Goal: Task Accomplishment & Management: Use online tool/utility

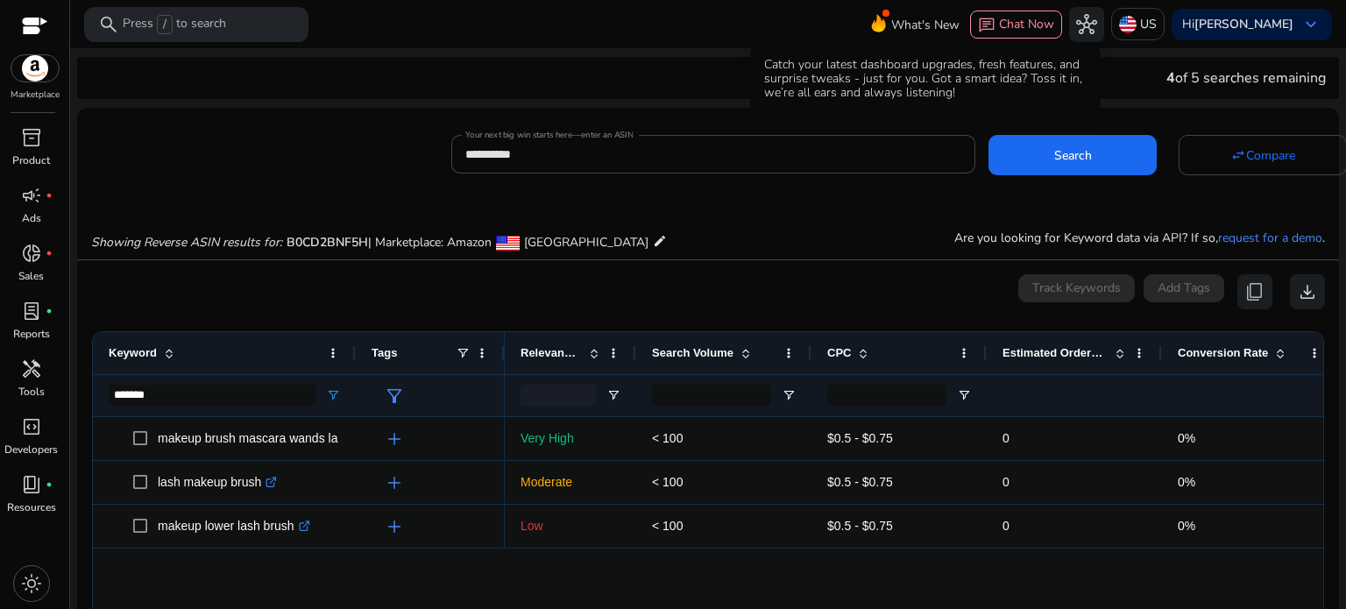
click at [892, 23] on span "What's New" at bounding box center [925, 25] width 68 height 31
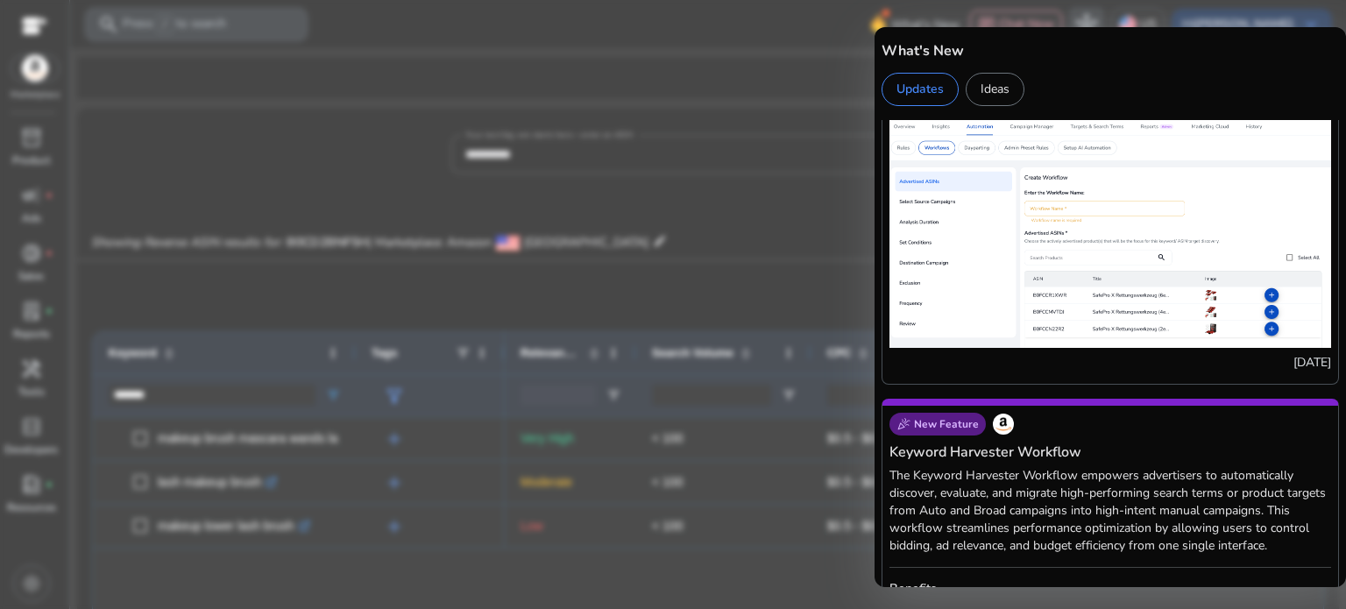
scroll to position [2454, 0]
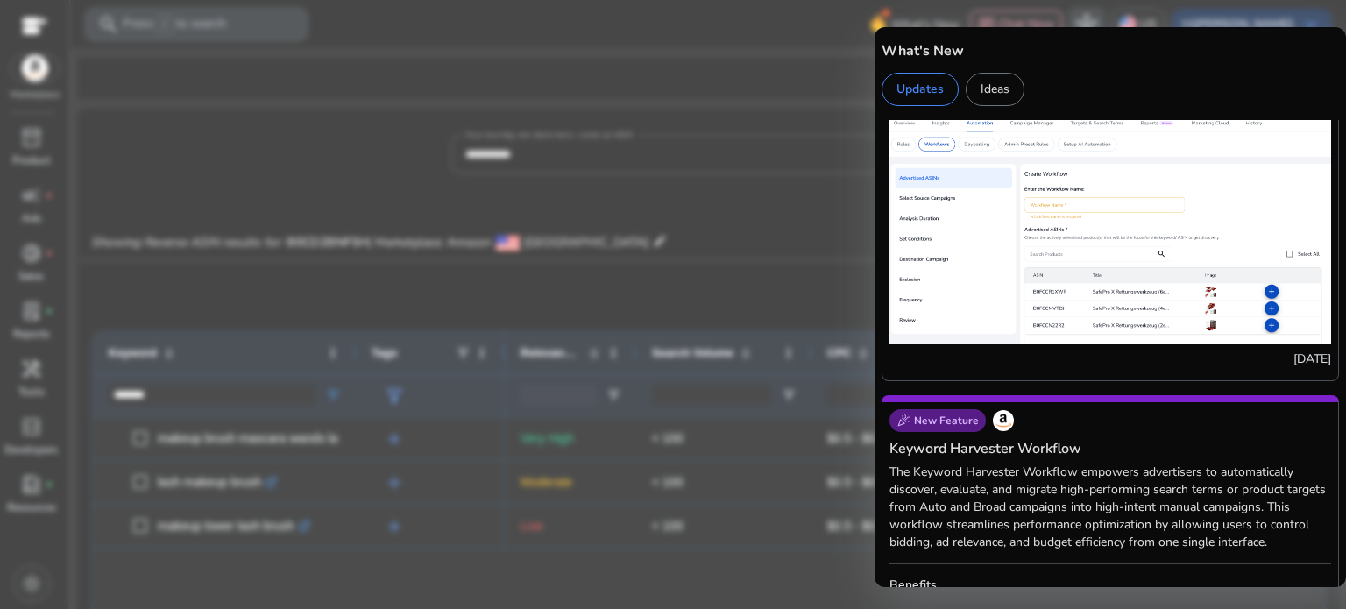
click at [1083, 232] on img at bounding box center [1111, 230] width 442 height 229
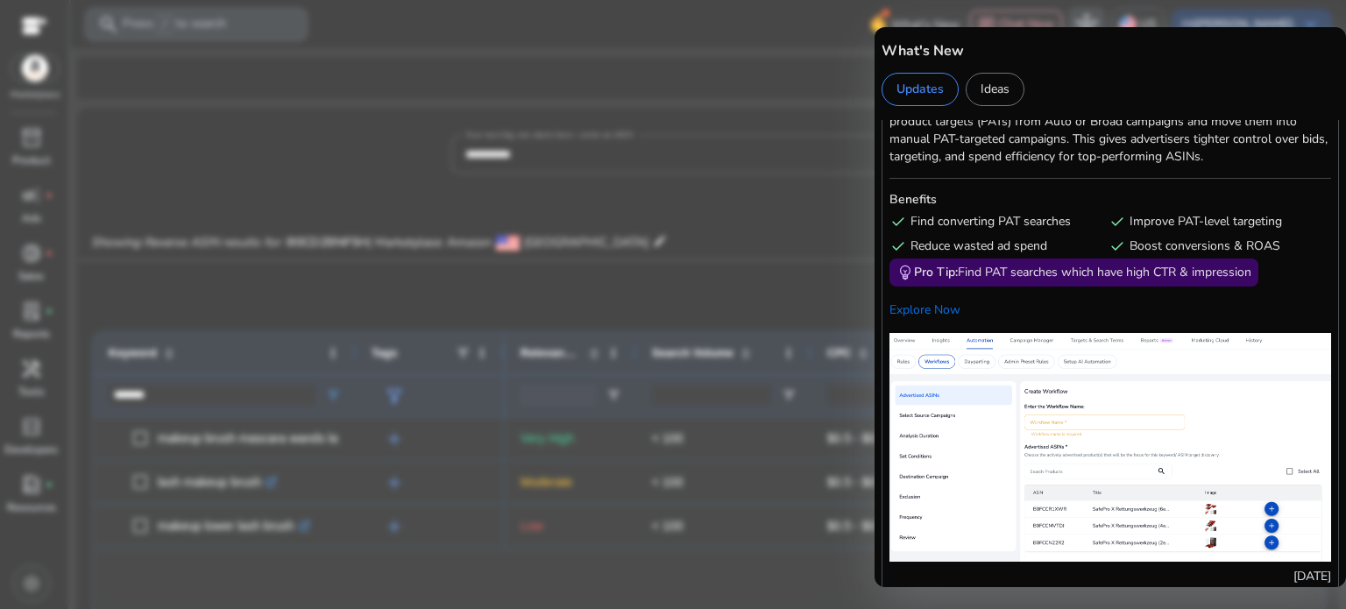
scroll to position [1623, 0]
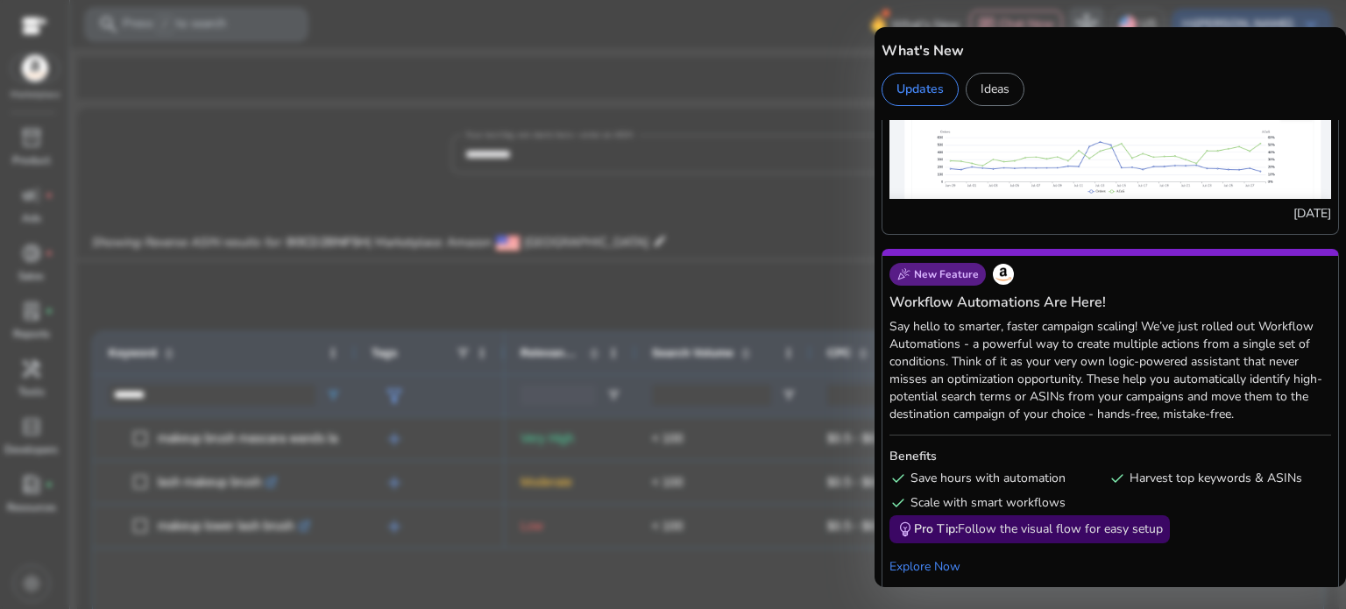
click at [993, 95] on div "Ideas" at bounding box center [995, 89] width 59 height 33
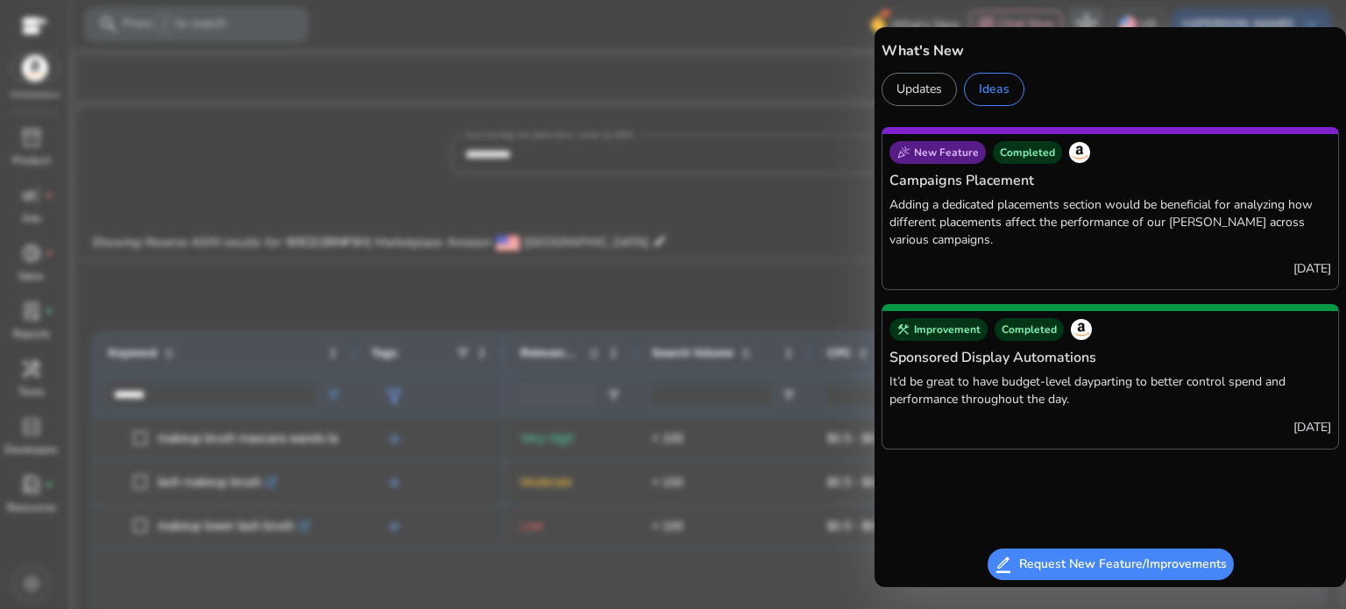
click at [654, 107] on div at bounding box center [673, 304] width 1346 height 609
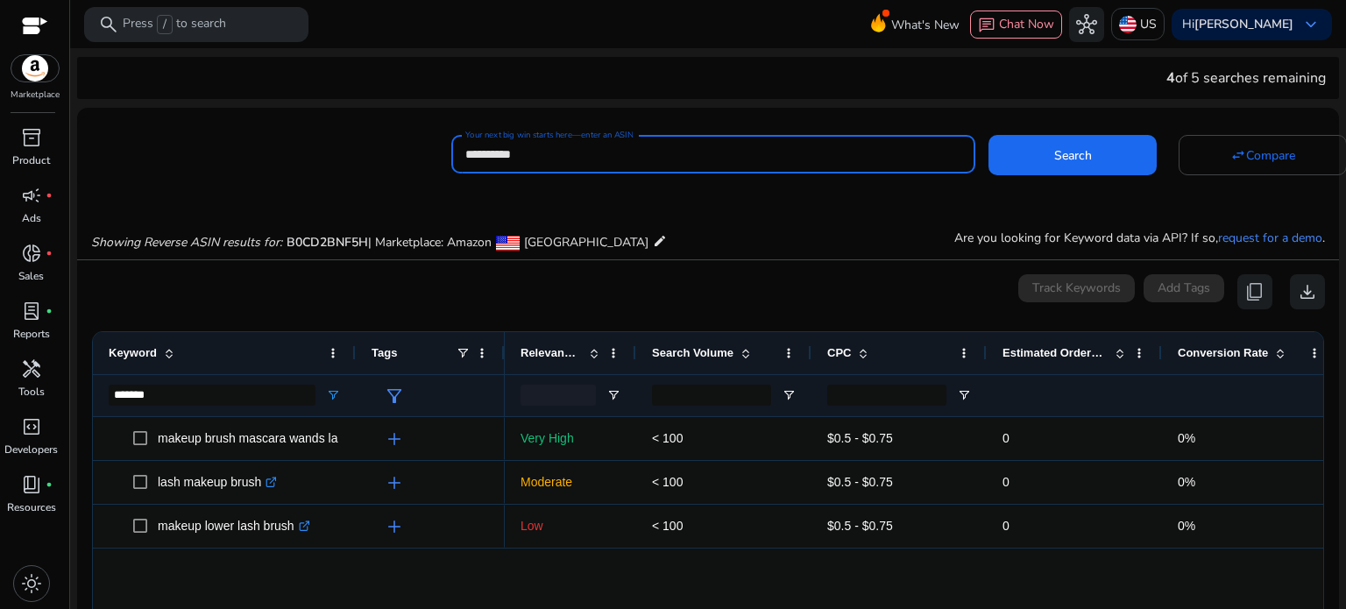
click at [571, 148] on input "**********" at bounding box center [713, 154] width 496 height 19
paste input
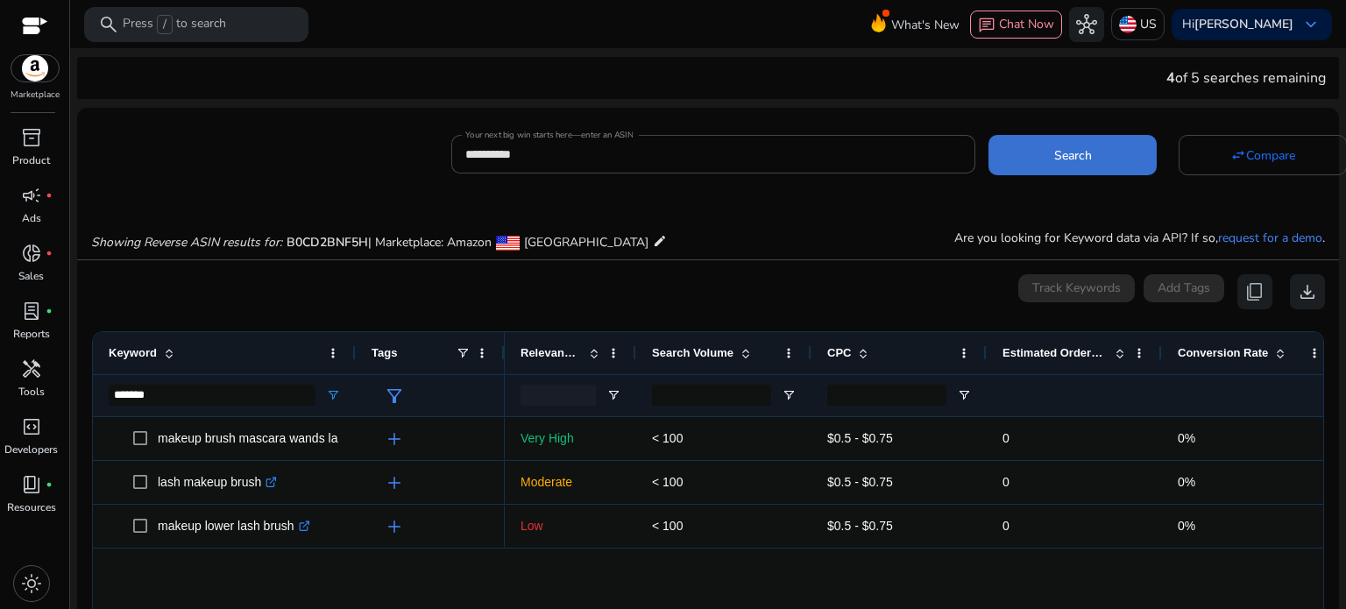
click at [1089, 157] on span at bounding box center [1073, 155] width 168 height 42
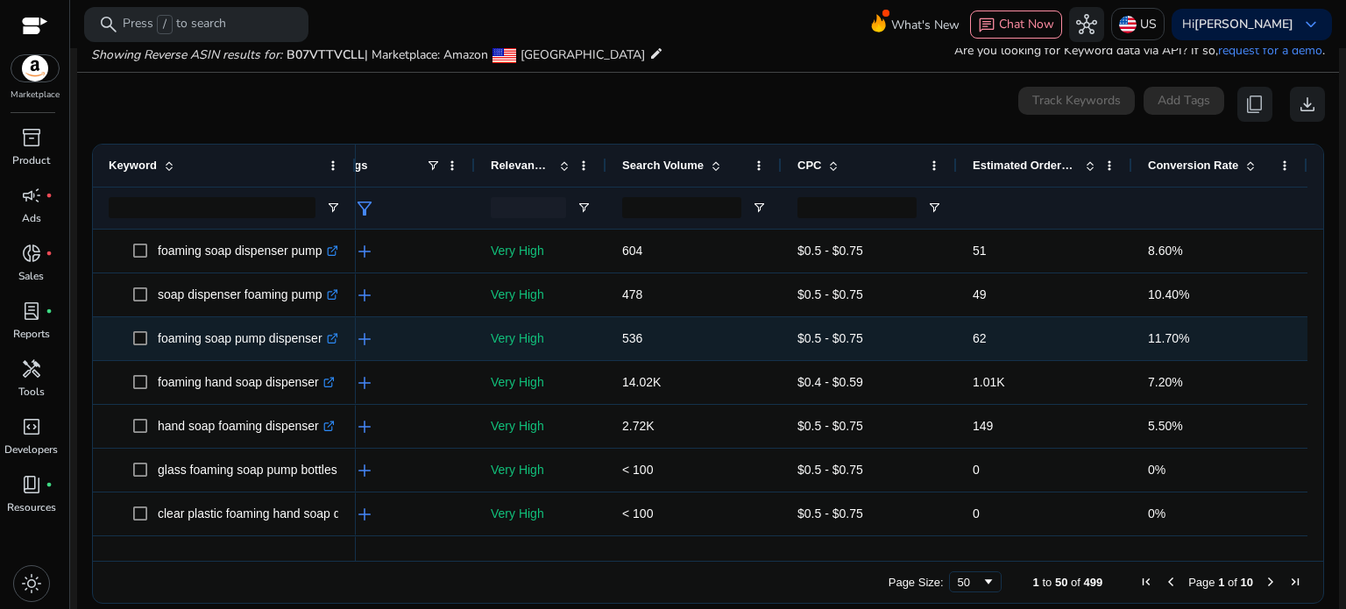
scroll to position [0, 0]
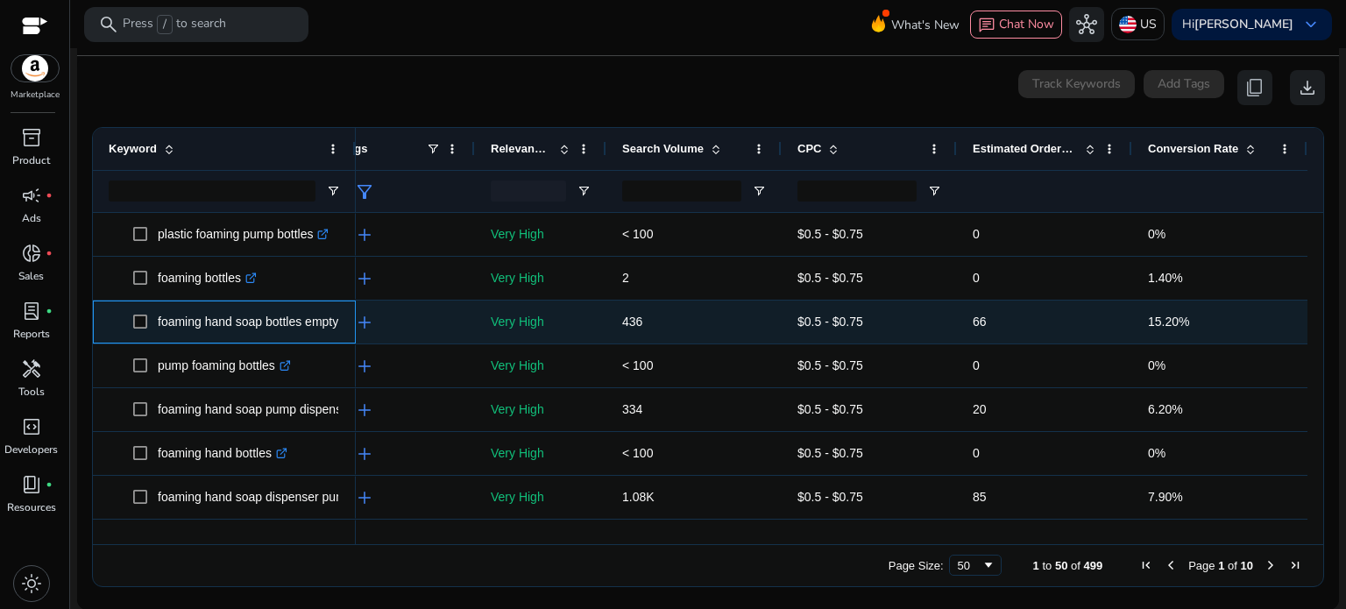
click at [216, 318] on p "foaming hand soap bottles empty .st0{fill:#2c8af8}" at bounding box center [256, 322] width 196 height 36
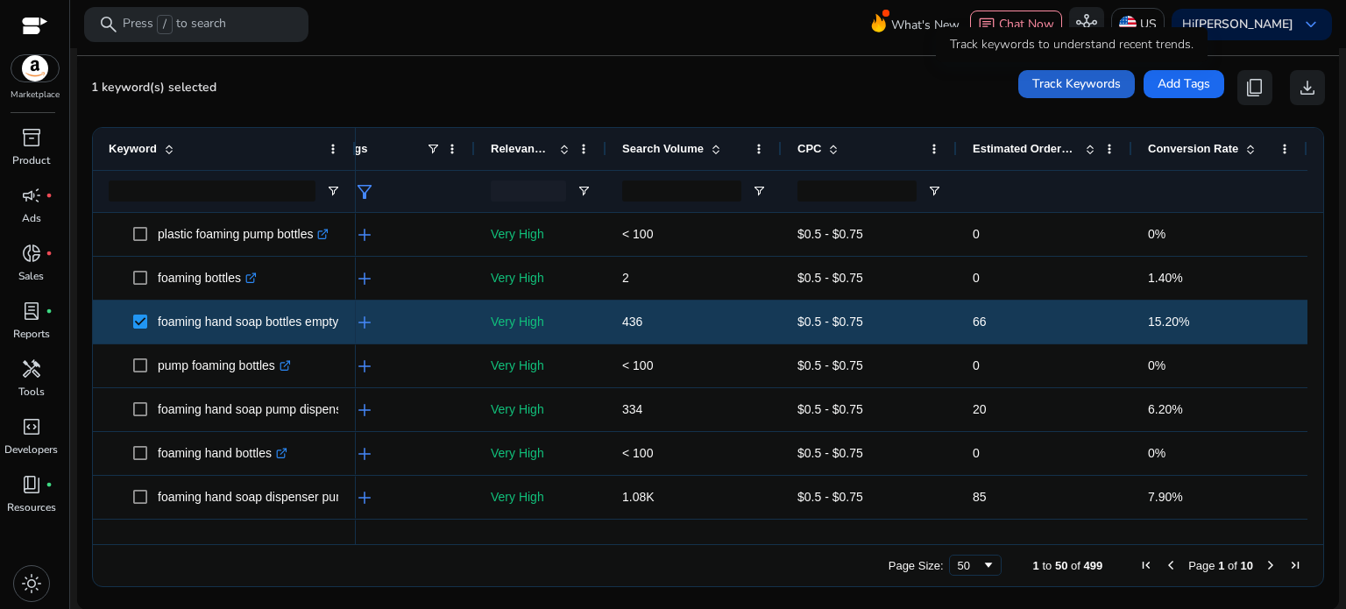
click at [1059, 87] on span "Track Keywords" at bounding box center [1076, 84] width 89 height 18
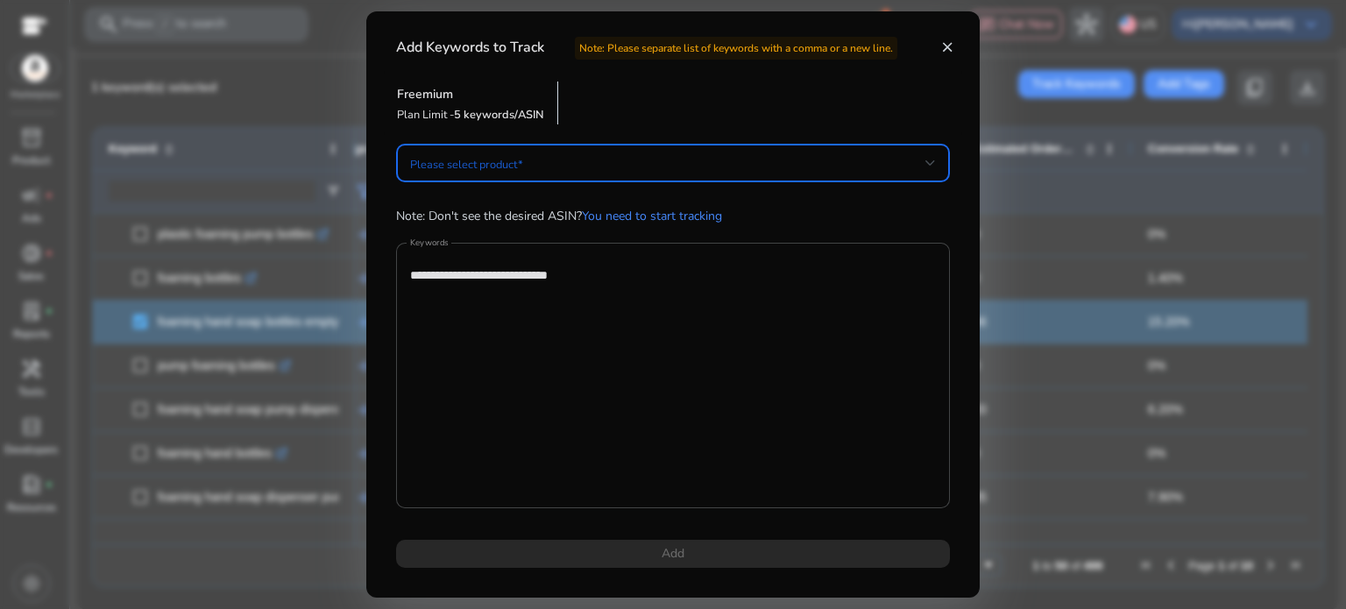
click at [568, 165] on span at bounding box center [667, 162] width 515 height 19
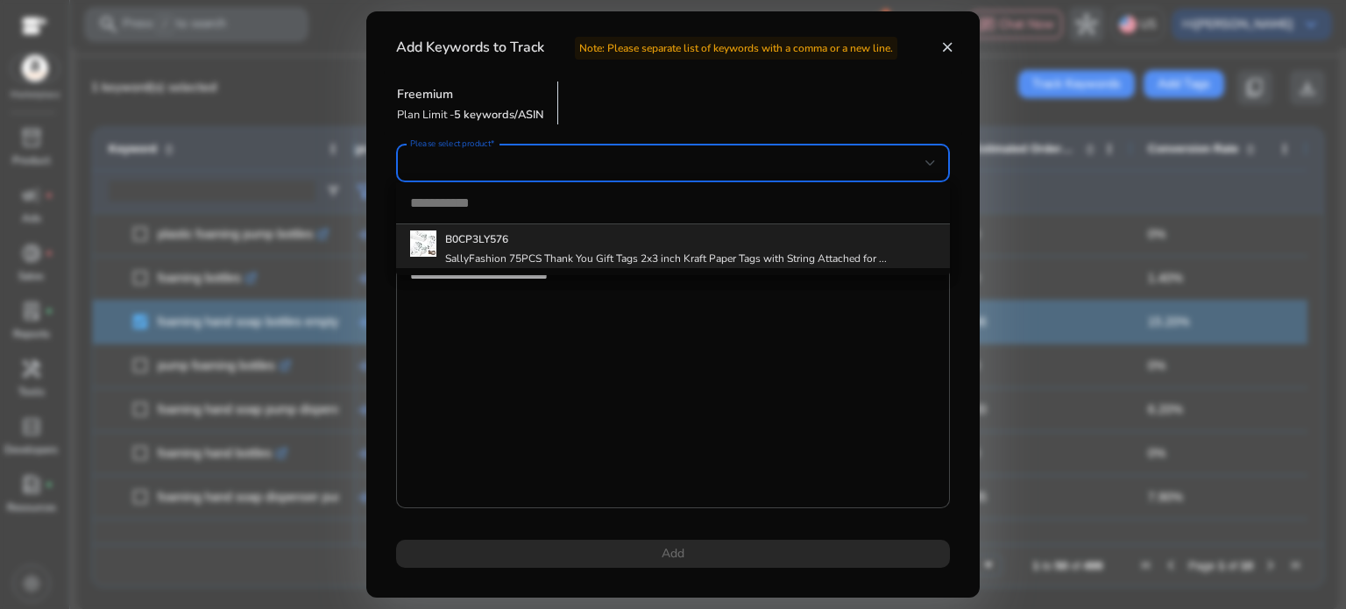
click at [596, 252] on h4 "SallyFashion 75PCS Thank You Gift Tags 2x3 inch Kraft Paper Tags with String At…" at bounding box center [666, 259] width 442 height 14
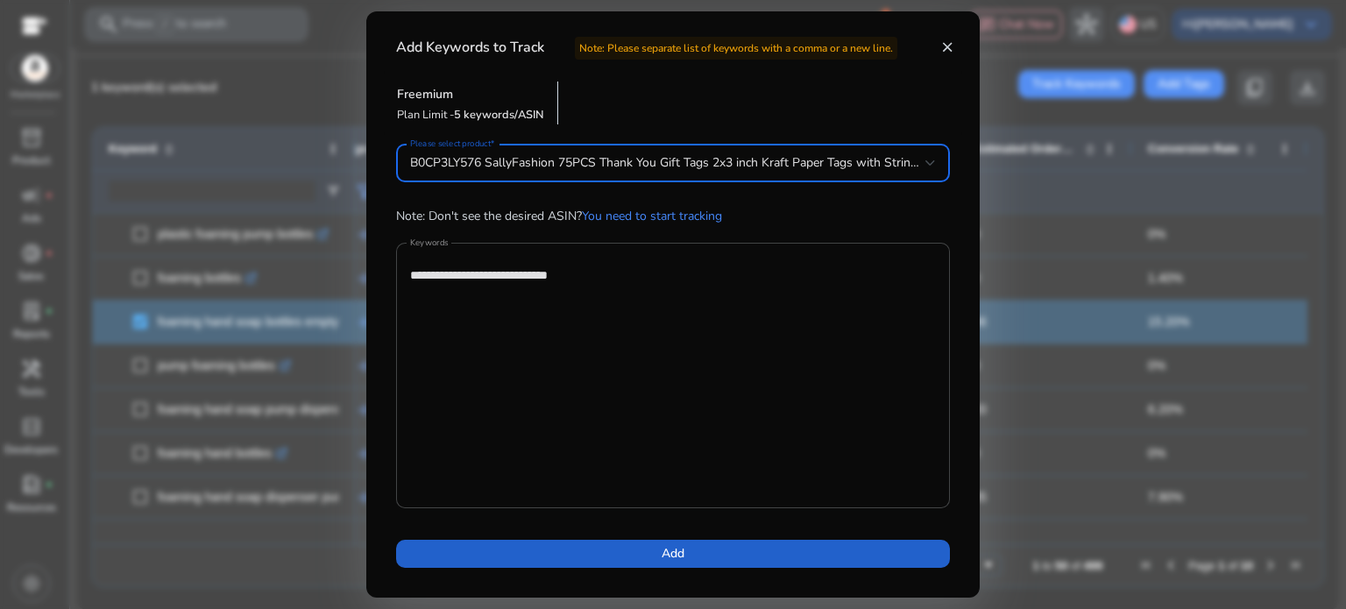
click at [685, 557] on span at bounding box center [673, 554] width 554 height 42
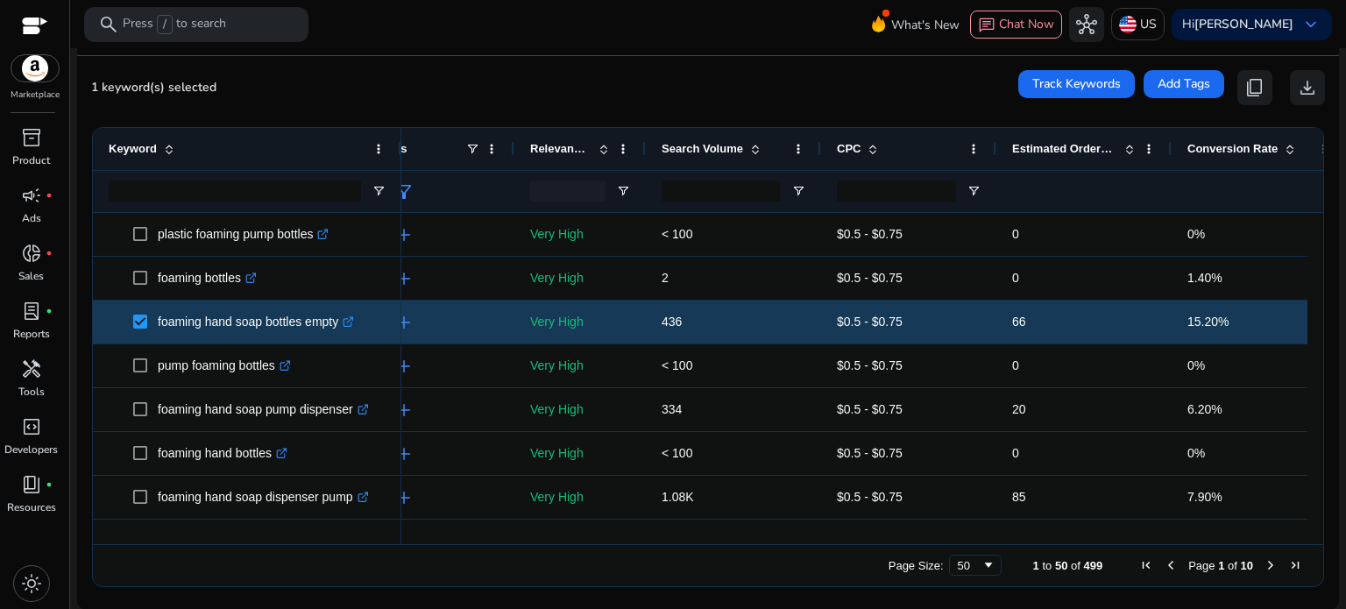
drag, startPoint x: 352, startPoint y: 141, endPoint x: 398, endPoint y: 141, distance: 45.6
click at [398, 141] on div at bounding box center [400, 149] width 7 height 42
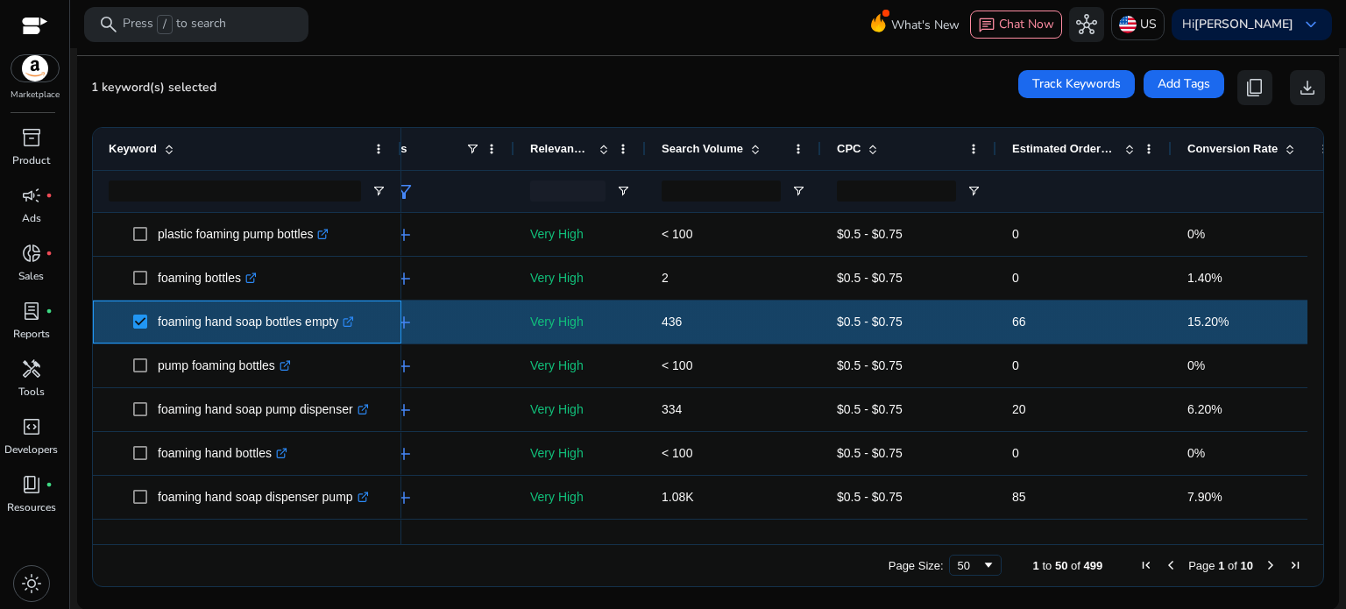
click at [354, 323] on icon ".st0{fill:#2c8af8}" at bounding box center [348, 321] width 11 height 11
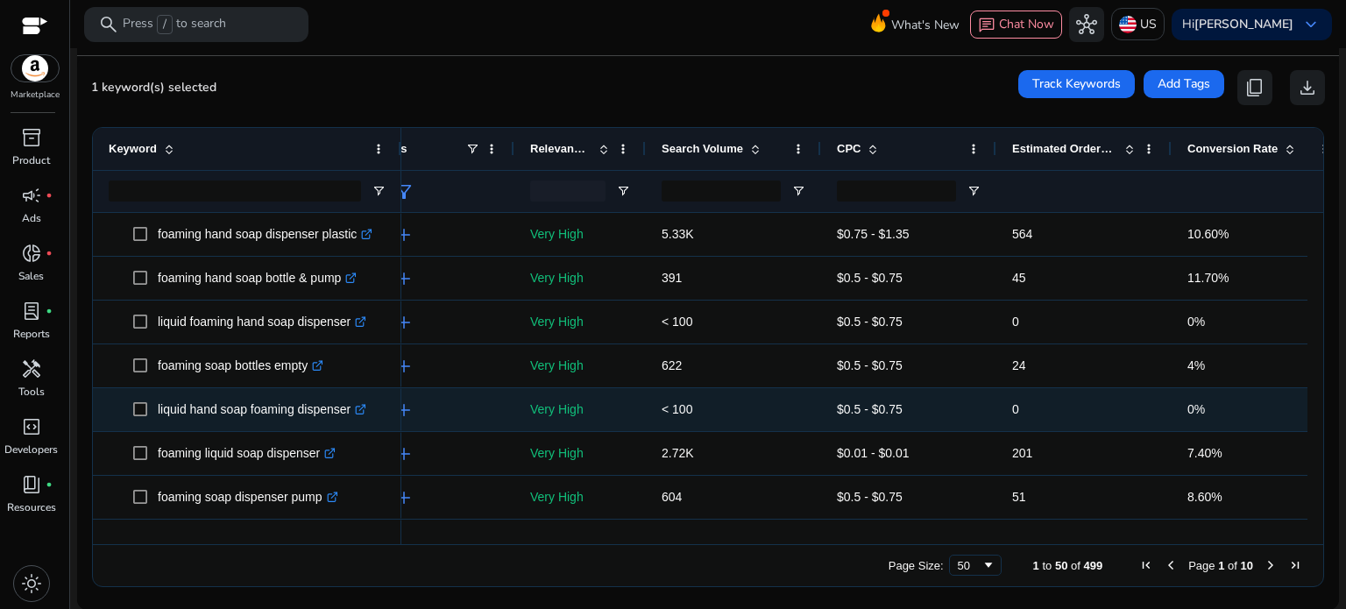
scroll to position [789, 0]
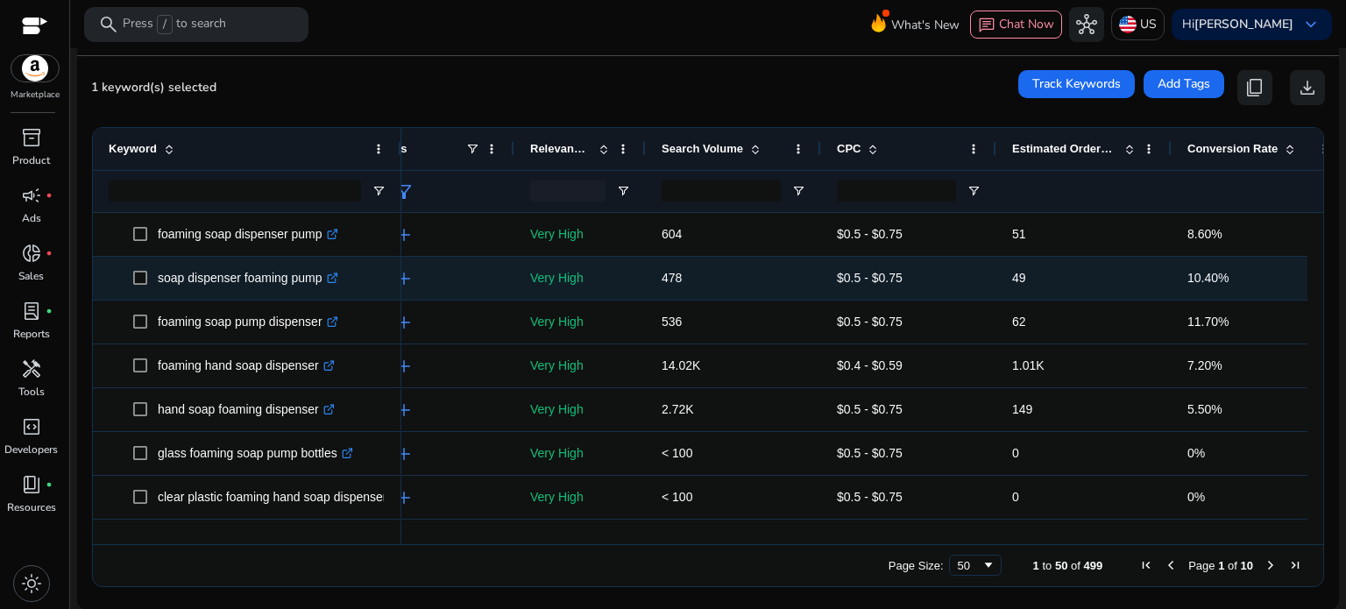
click at [336, 276] on icon ".st0{fill:#2c8af8}" at bounding box center [332, 278] width 11 height 11
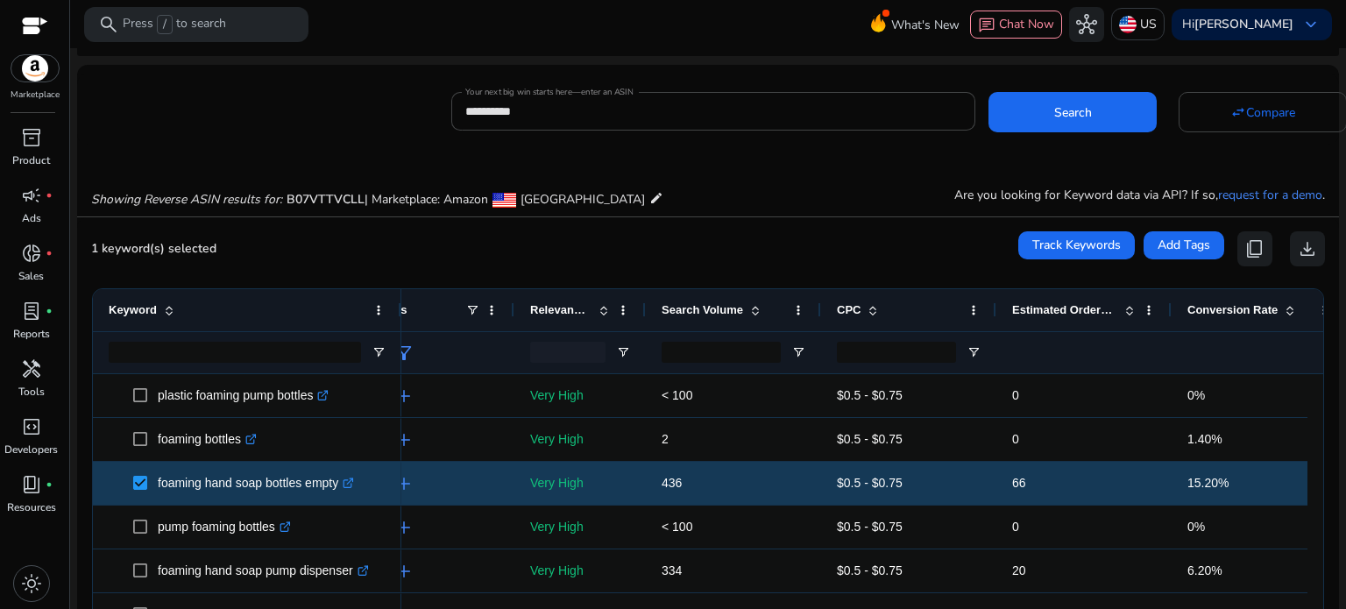
scroll to position [32, 0]
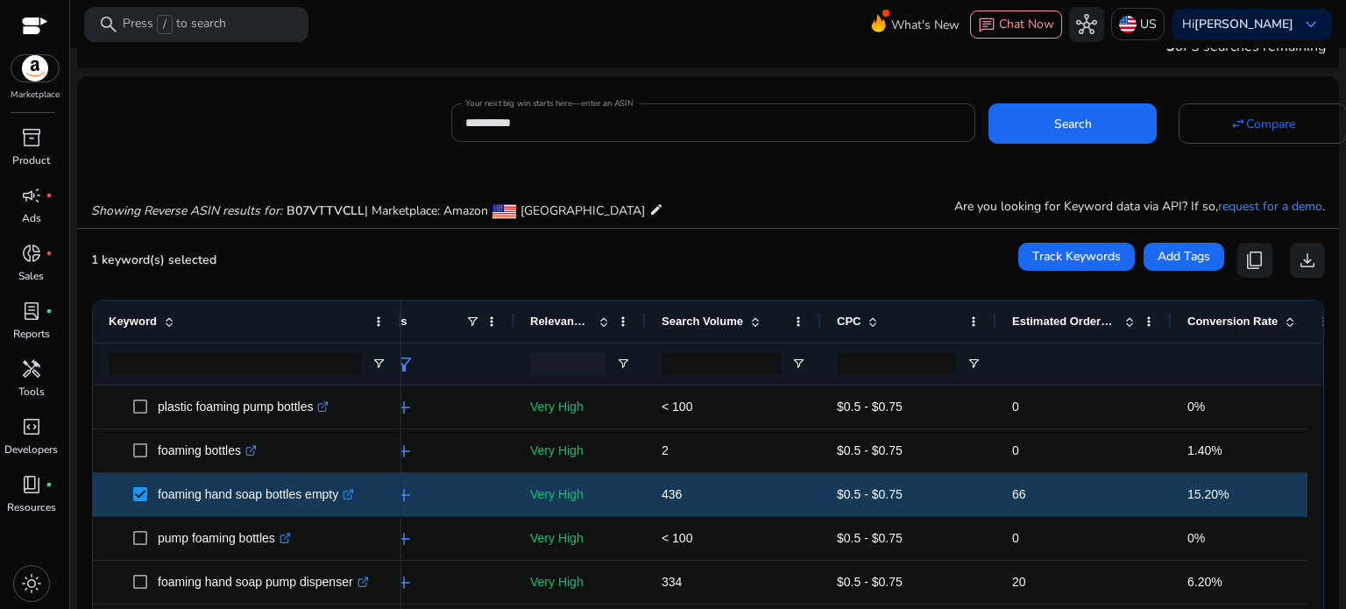
click at [557, 129] on input "**********" at bounding box center [713, 122] width 496 height 19
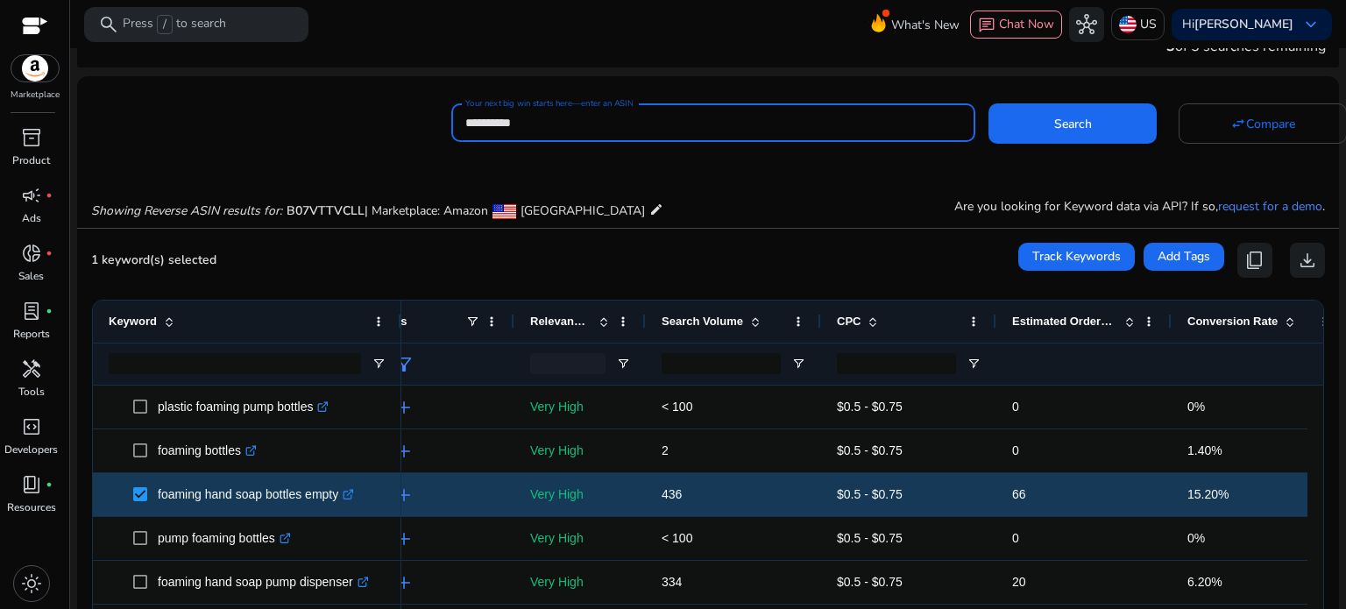
click at [557, 129] on input "**********" at bounding box center [713, 122] width 496 height 19
paste input
type input "**********"
click at [1040, 129] on span at bounding box center [1073, 124] width 168 height 42
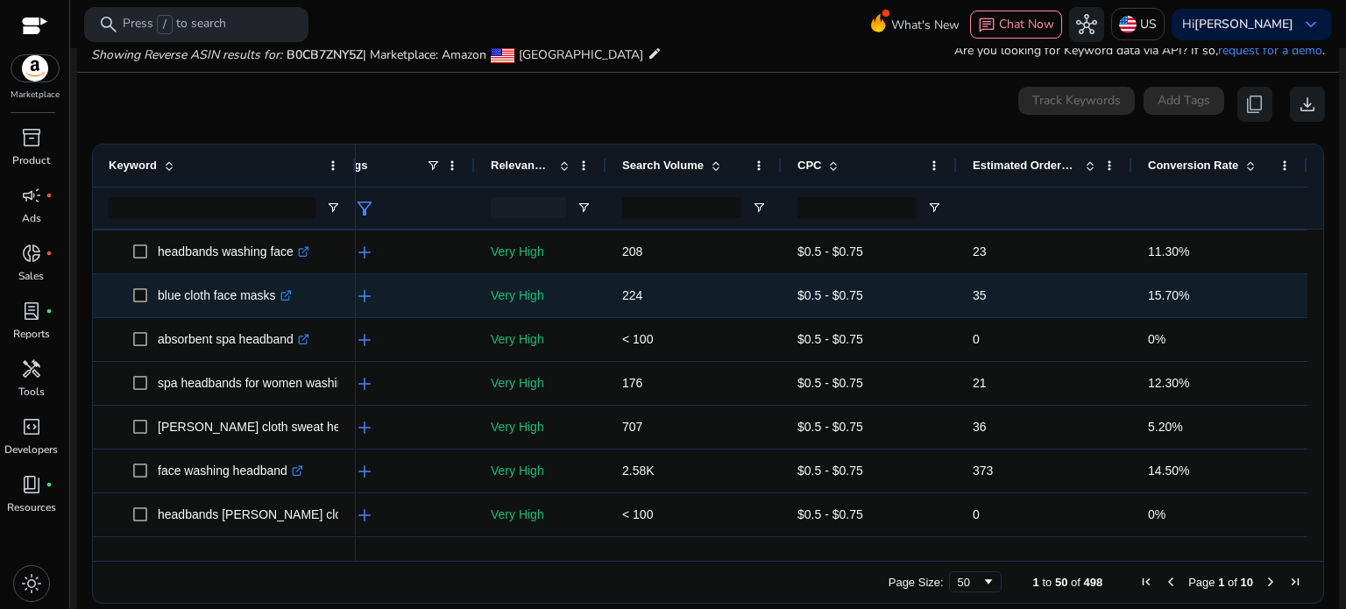
scroll to position [263, 0]
click at [284, 294] on icon ".st0{fill:#2c8af8}" at bounding box center [285, 294] width 11 height 11
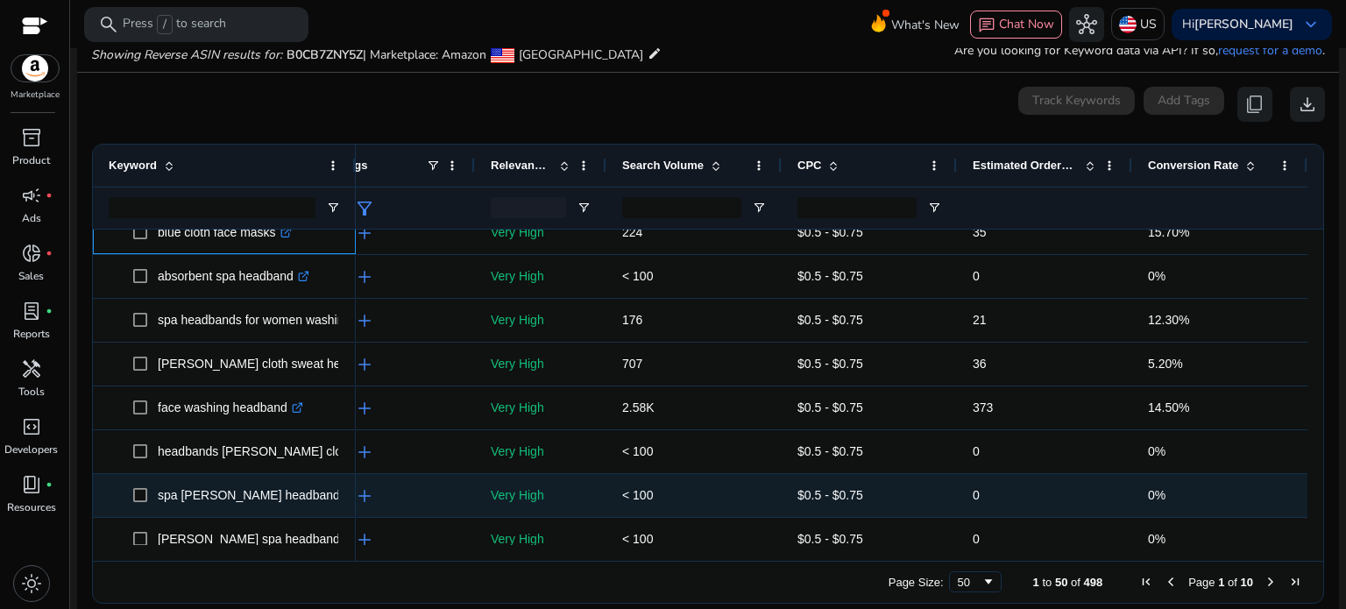
scroll to position [438, 0]
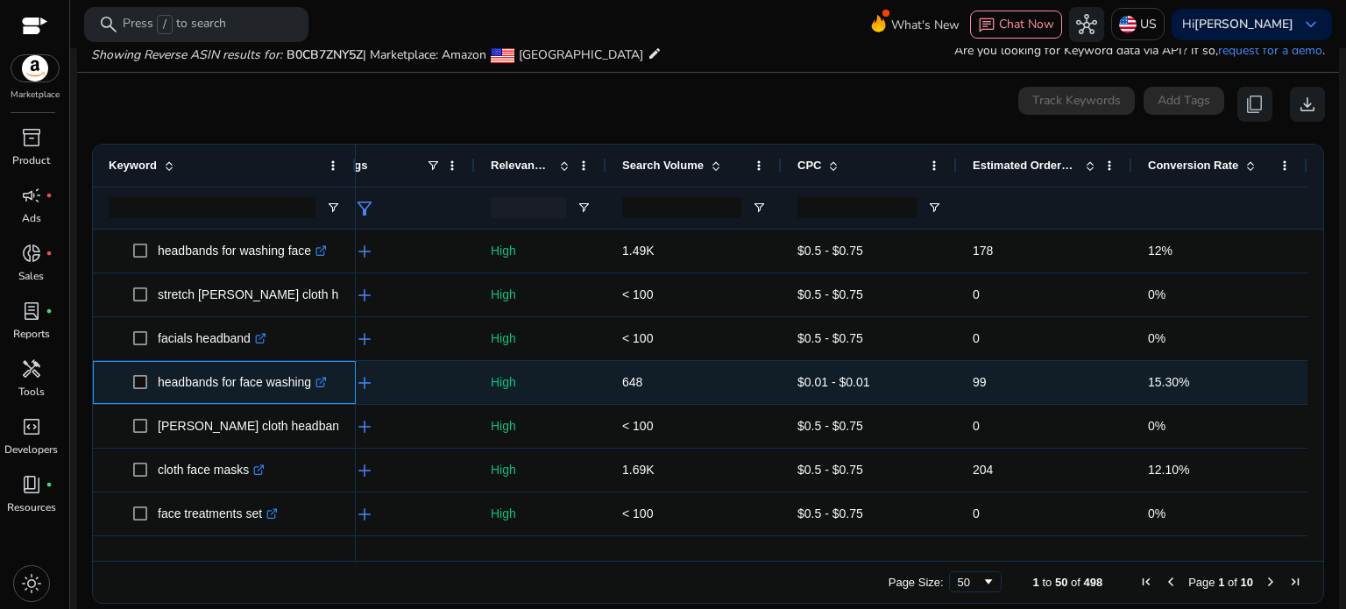
click at [321, 383] on icon at bounding box center [323, 380] width 6 height 6
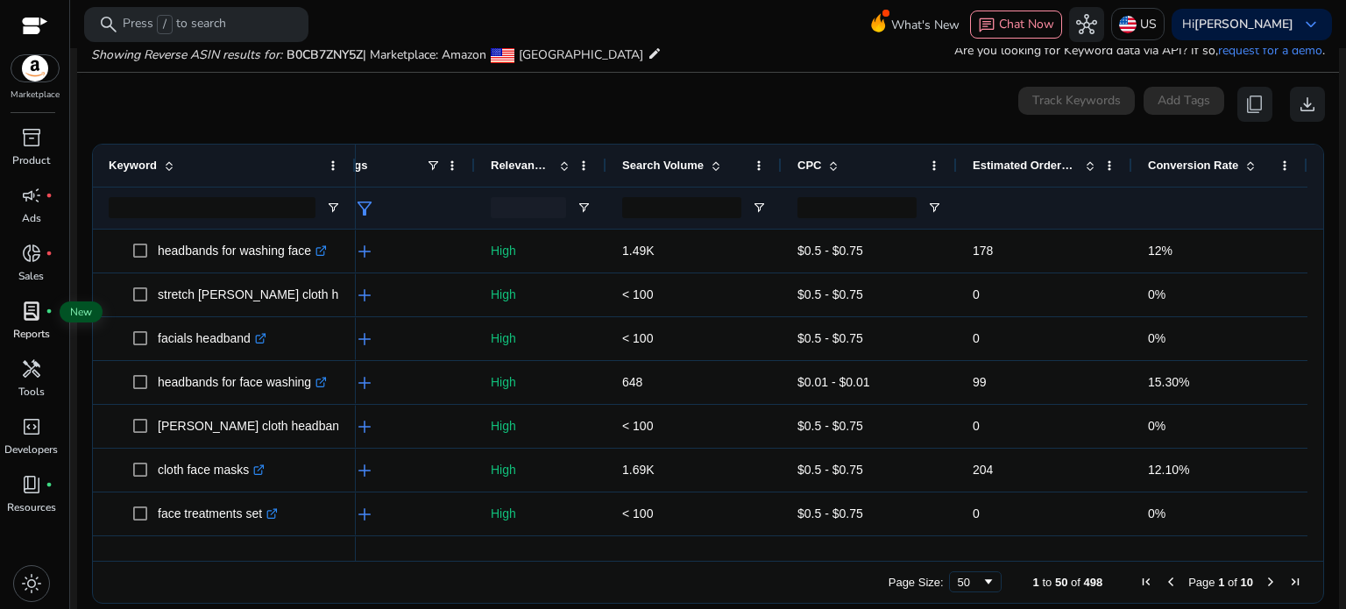
click at [39, 308] on span "lab_profile" at bounding box center [31, 311] width 21 height 21
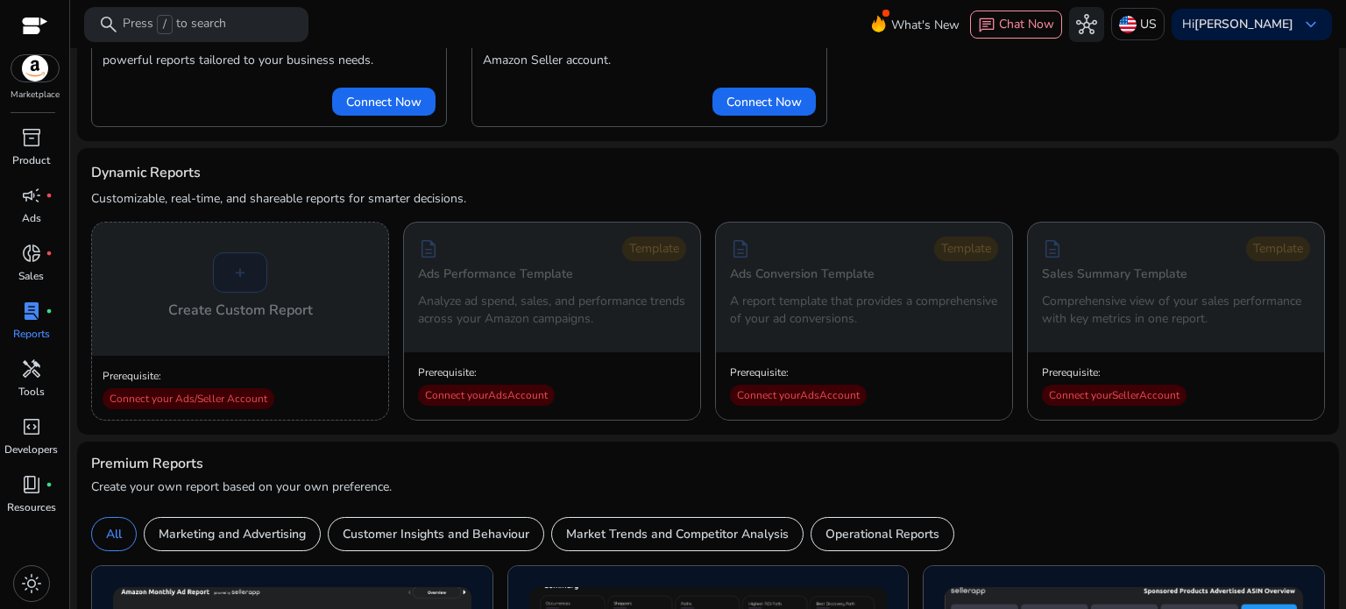
scroll to position [175, 0]
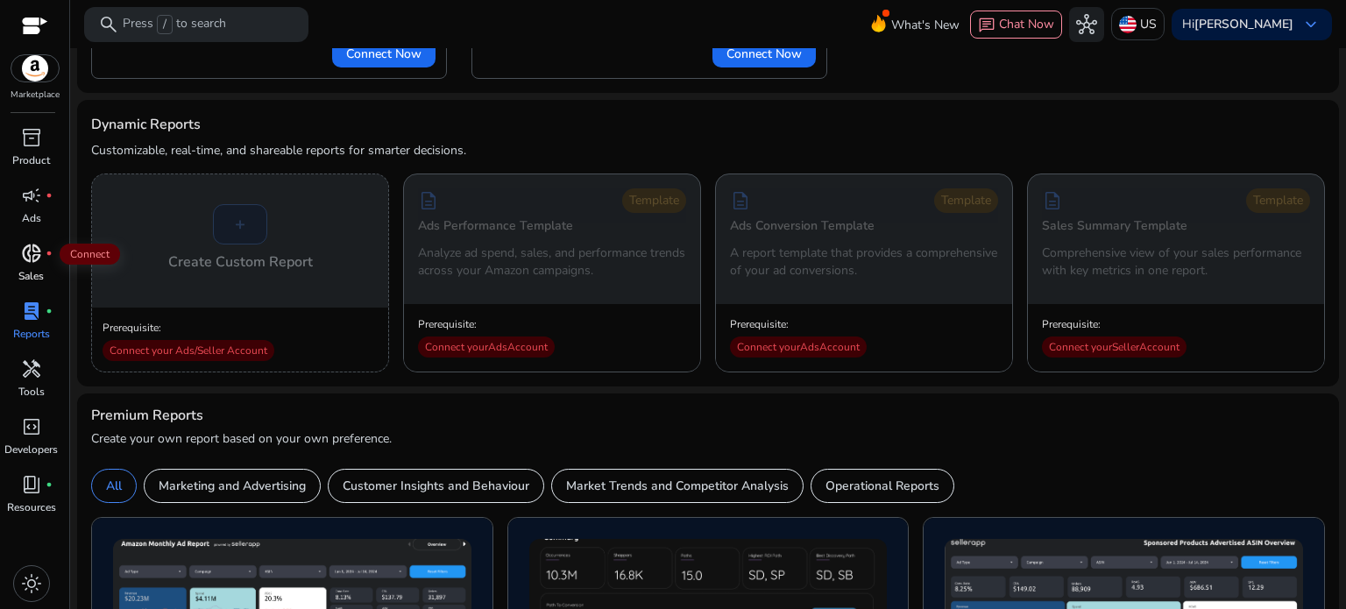
click at [35, 257] on span "donut_small" at bounding box center [31, 253] width 21 height 21
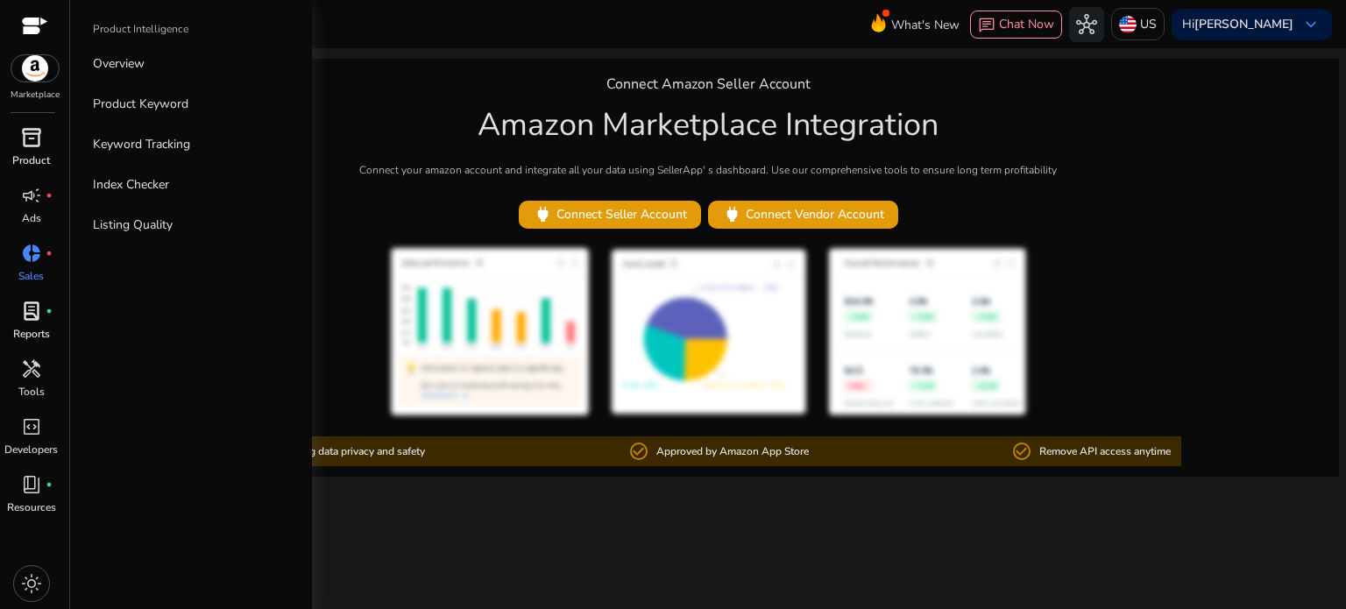
click at [28, 153] on p "Product" at bounding box center [31, 161] width 38 height 16
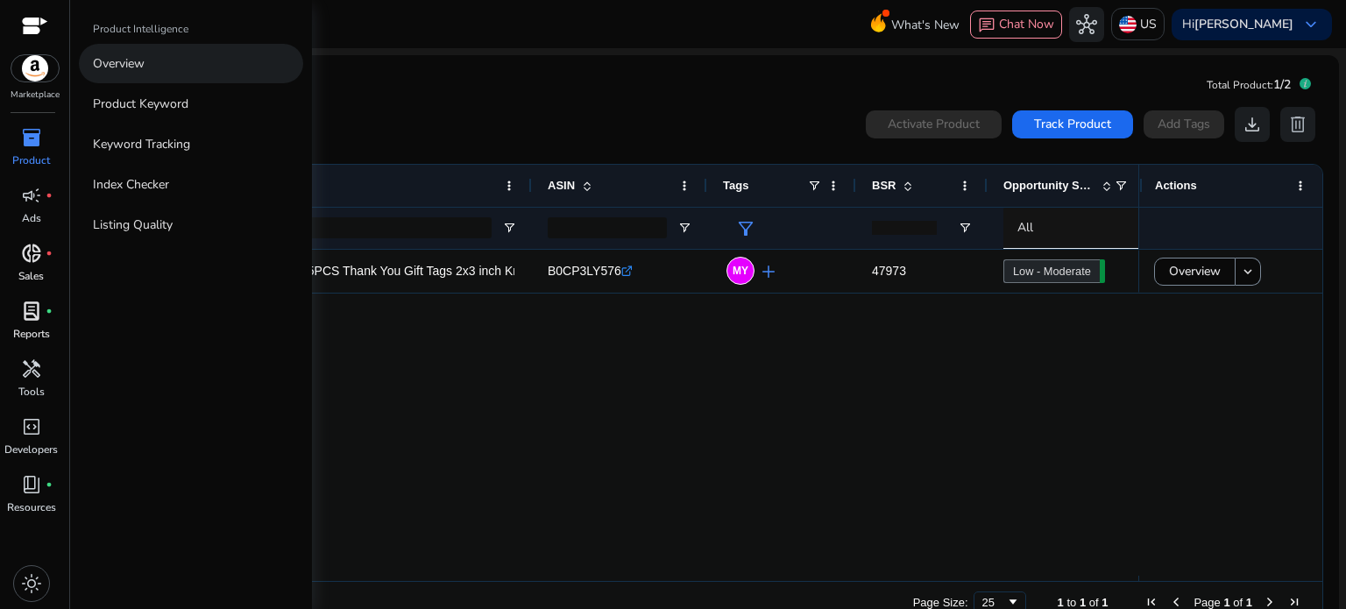
click at [143, 73] on link "Overview" at bounding box center [191, 63] width 224 height 39
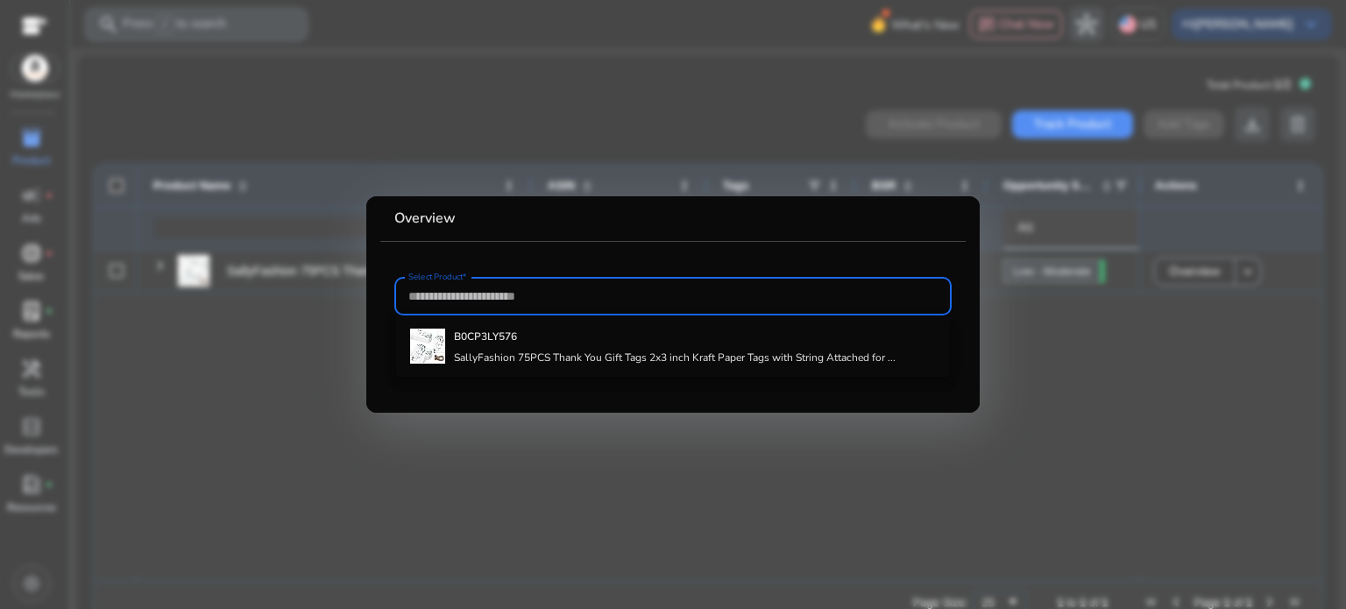
click at [530, 110] on div at bounding box center [673, 304] width 1346 height 609
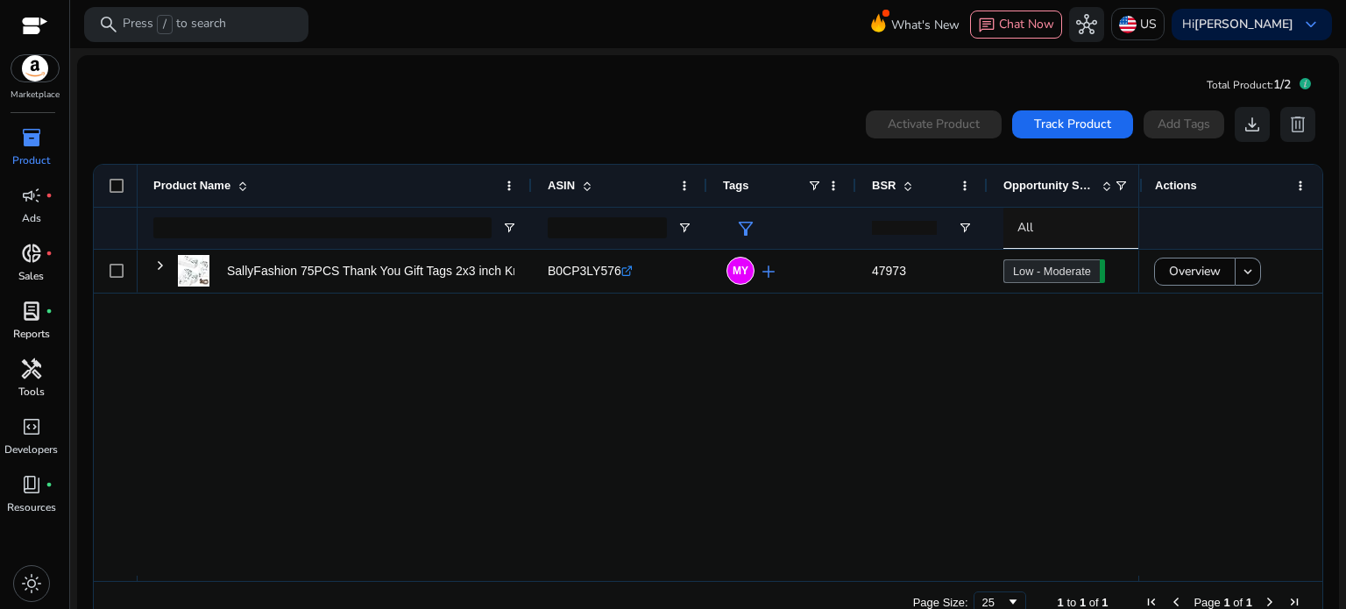
click at [39, 377] on span "handyman" at bounding box center [31, 368] width 21 height 21
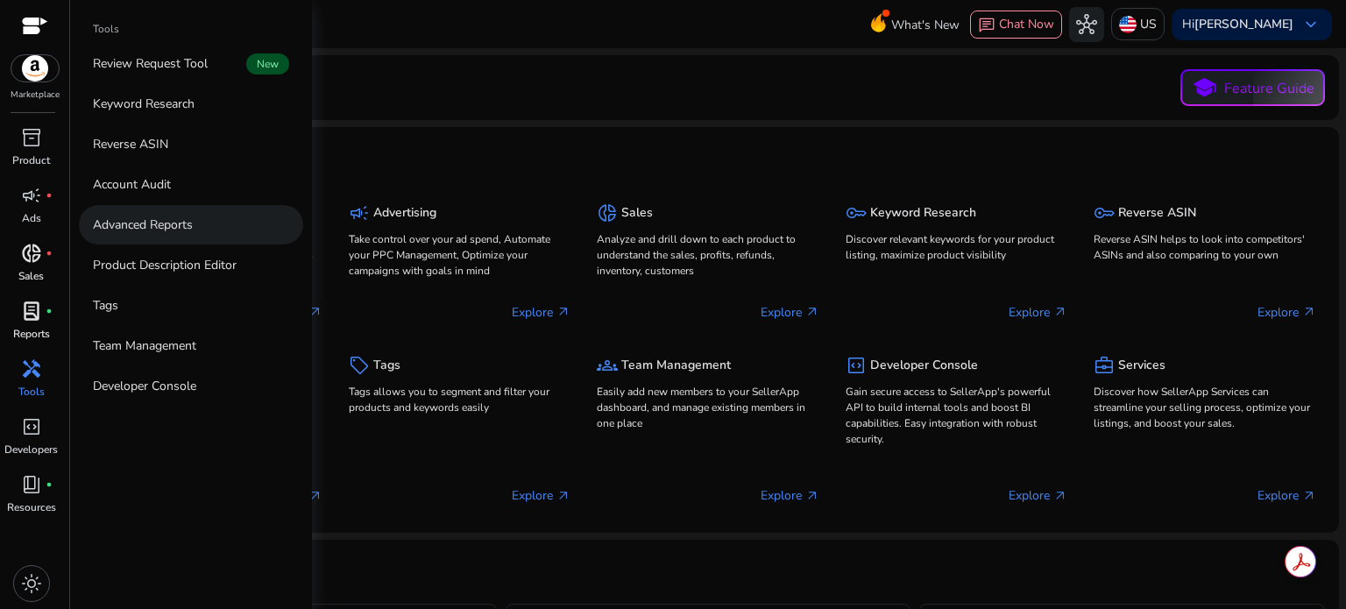
click at [196, 227] on link "Advanced Reports" at bounding box center [191, 224] width 224 height 39
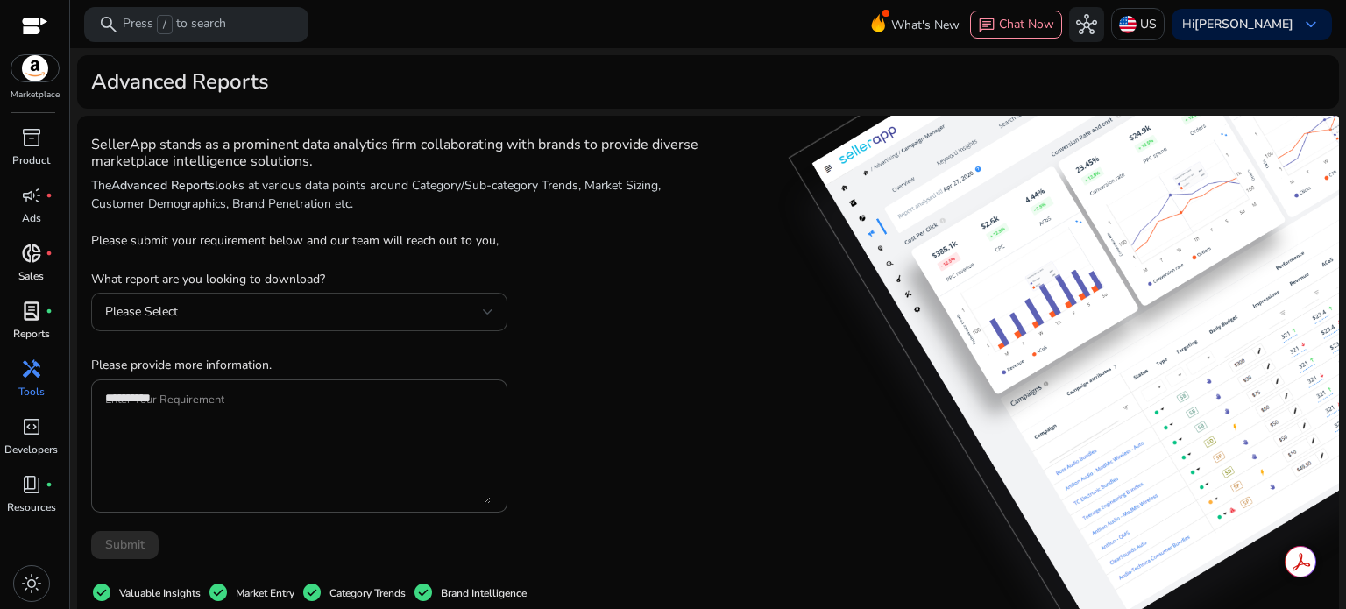
click at [404, 311] on div "Please Select" at bounding box center [294, 311] width 378 height 19
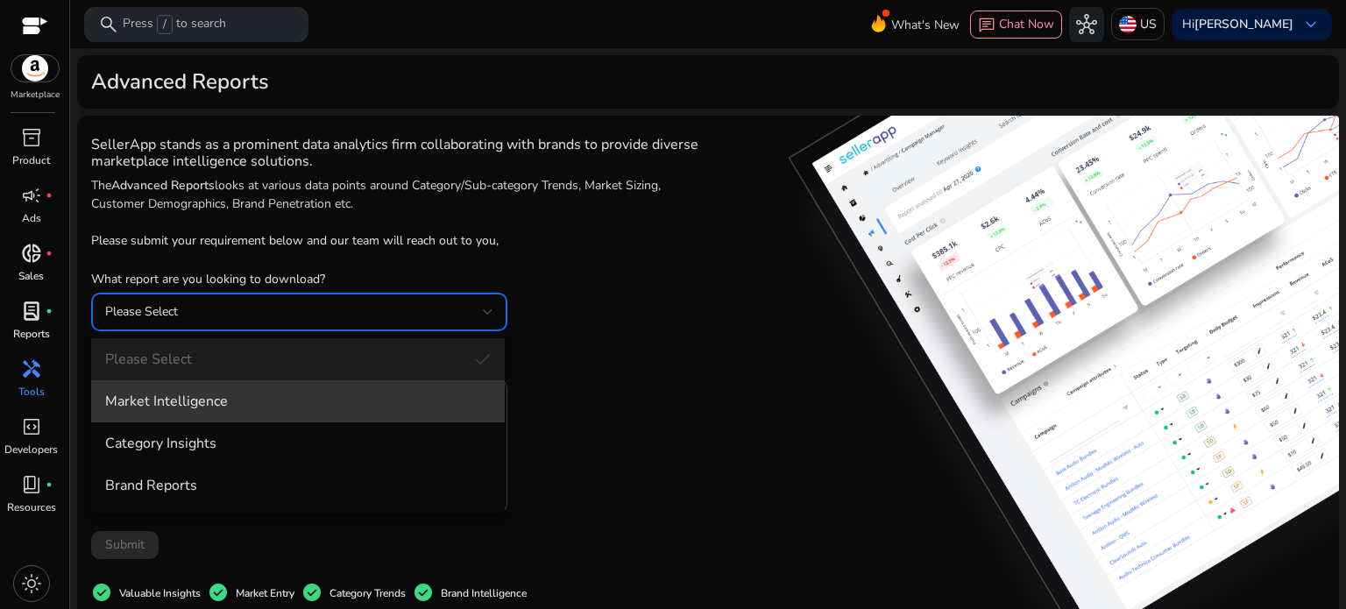
click at [232, 402] on span "Market Intelligence" at bounding box center [298, 401] width 386 height 19
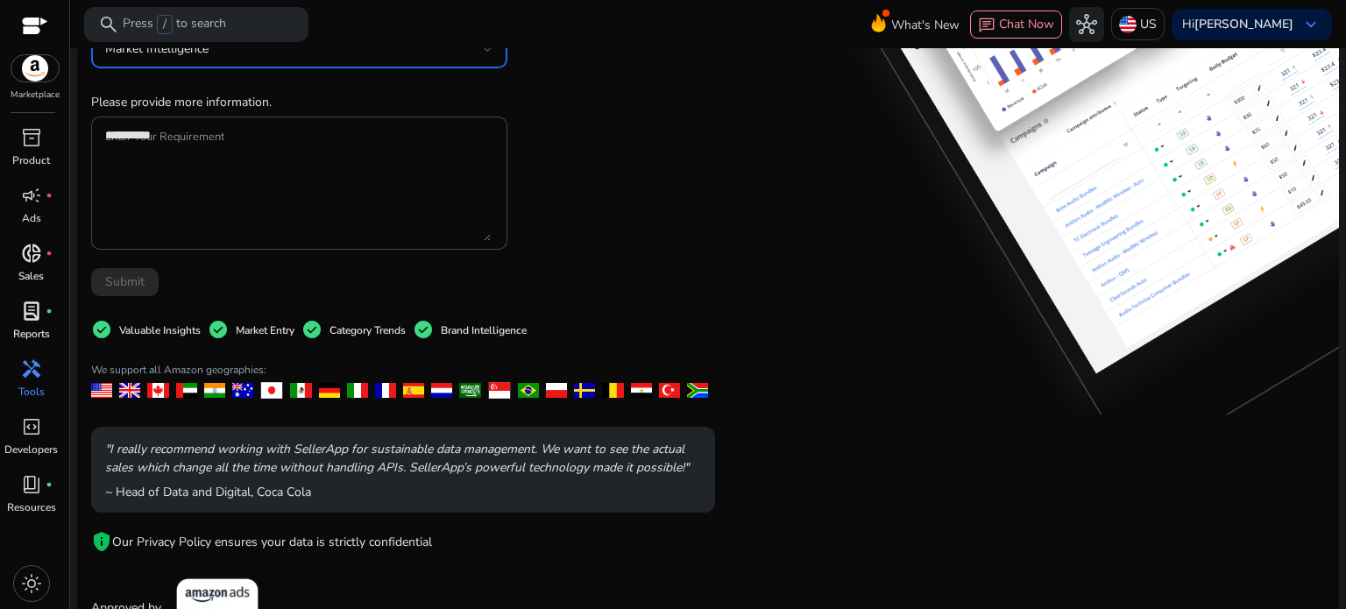
scroll to position [312, 0]
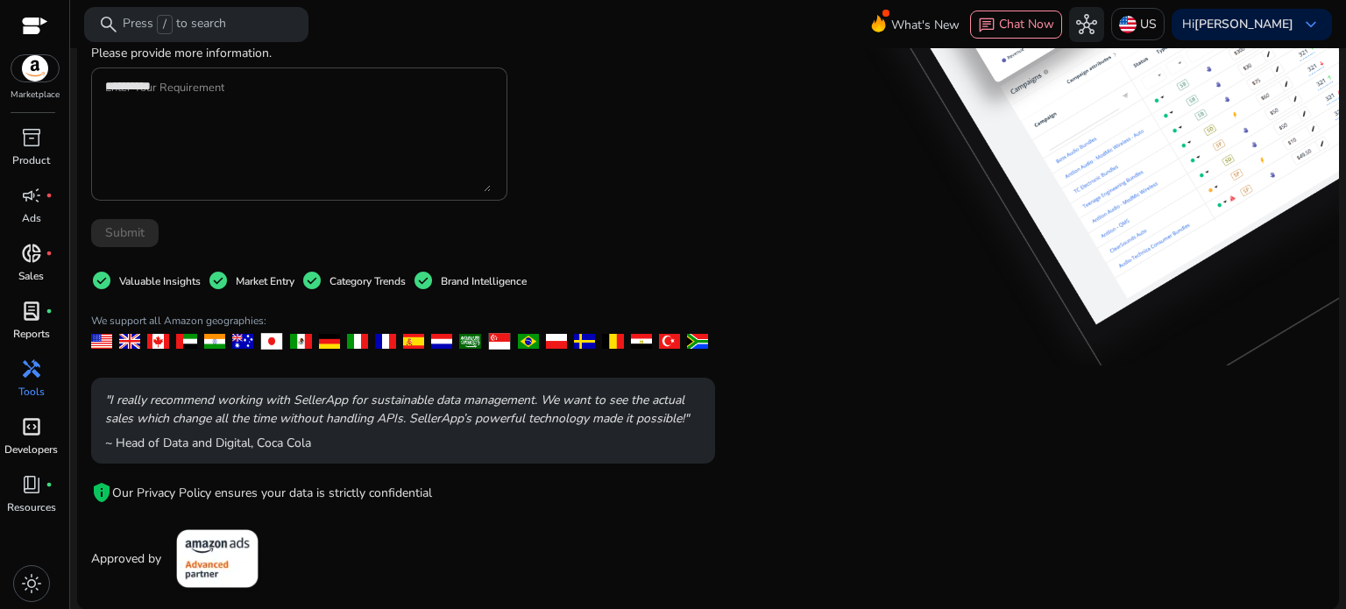
click at [28, 437] on span "code_blocks" at bounding box center [31, 426] width 21 height 21
